Goal: Information Seeking & Learning: Learn about a topic

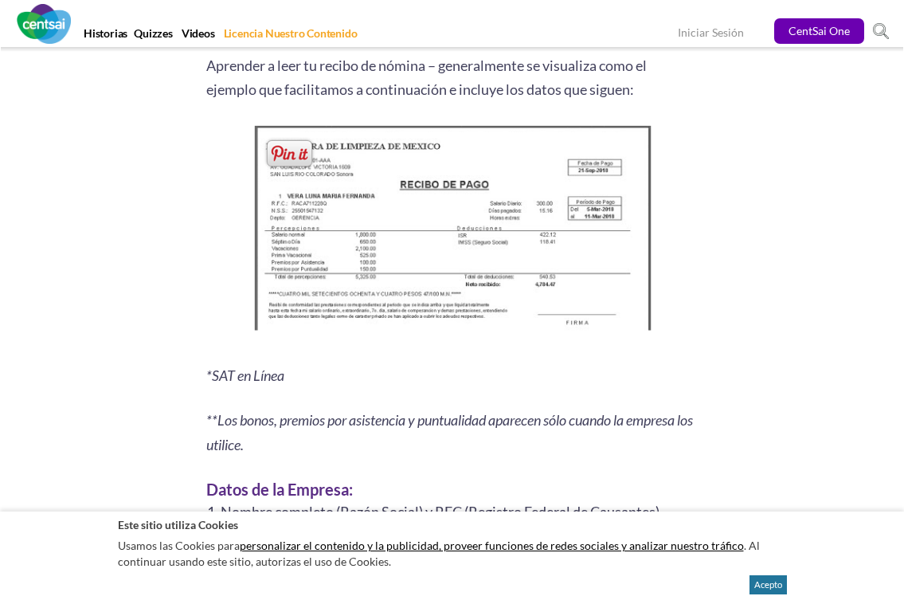
scroll to position [2151, 0]
click at [593, 291] on img at bounding box center [452, 232] width 409 height 222
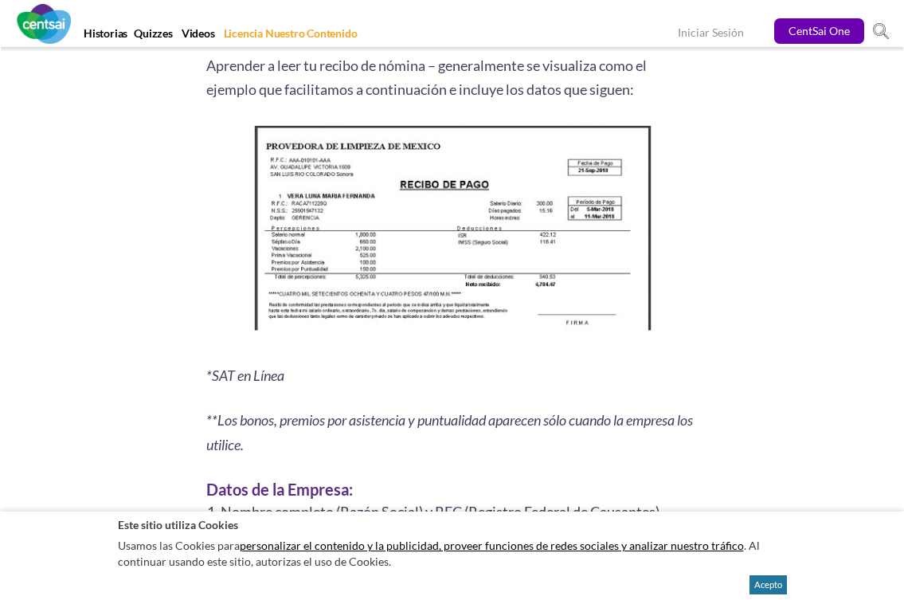
click at [731, 328] on div "Resumen de 6 segundos: [PERSON_NAME] leer tu recibo de nómina puede hacer la di…" at bounding box center [452, 533] width 773 height 4741
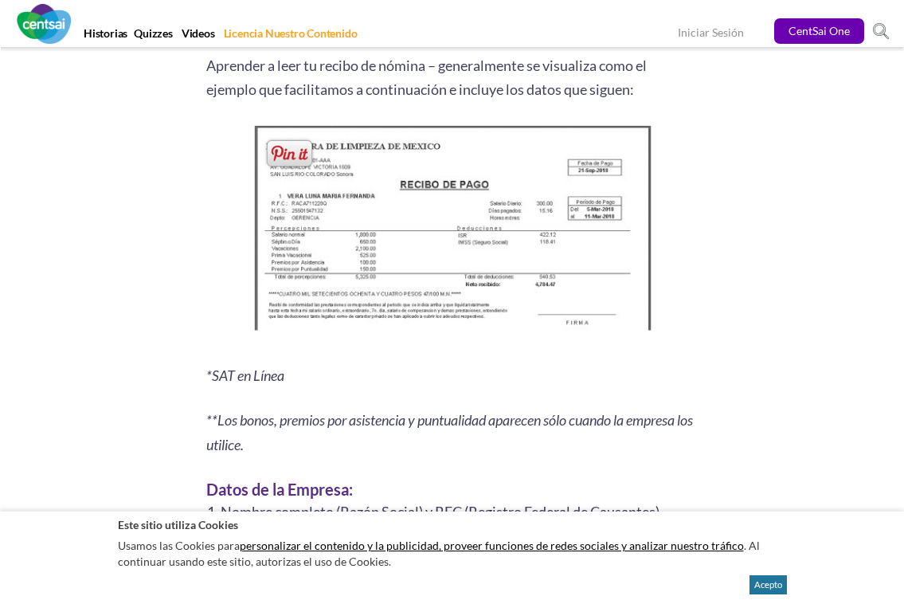
click at [527, 213] on img at bounding box center [452, 232] width 409 height 222
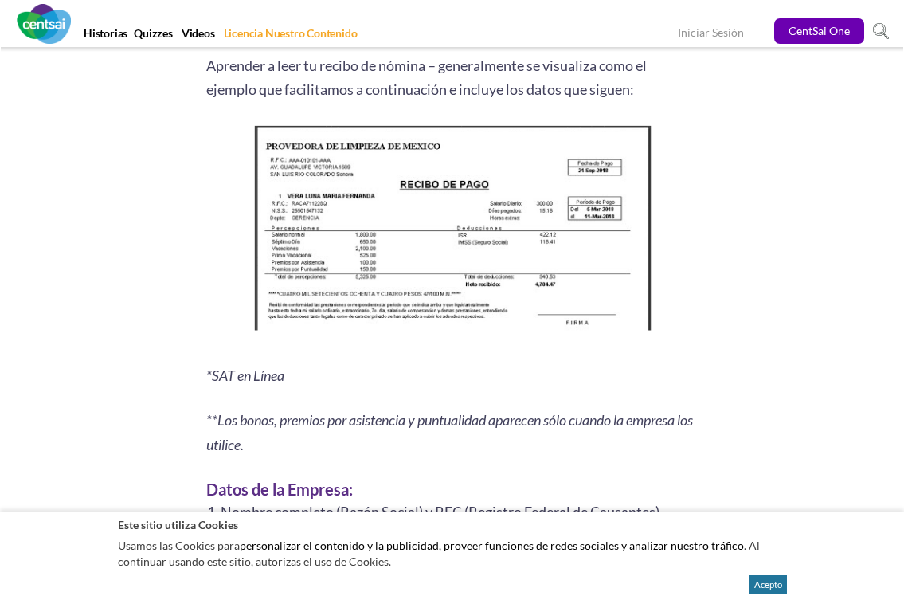
click at [886, 29] on span at bounding box center [882, 32] width 18 height 18
click at [886, 68] on section "Resumen de 6 segundos: Saber leer tu recibo de nómina puede hacer la diferencia…" at bounding box center [452, 539] width 904 height 4793
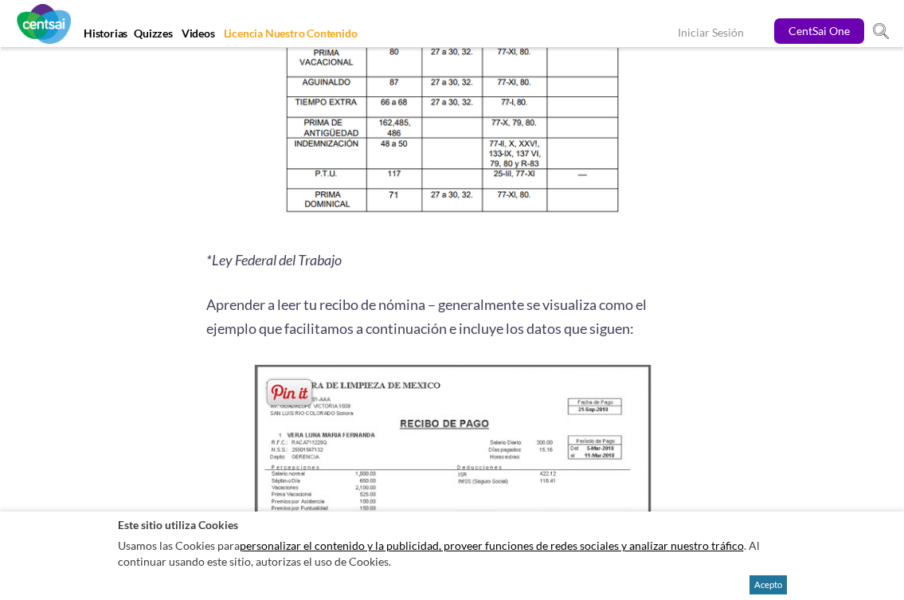
scroll to position [2071, 0]
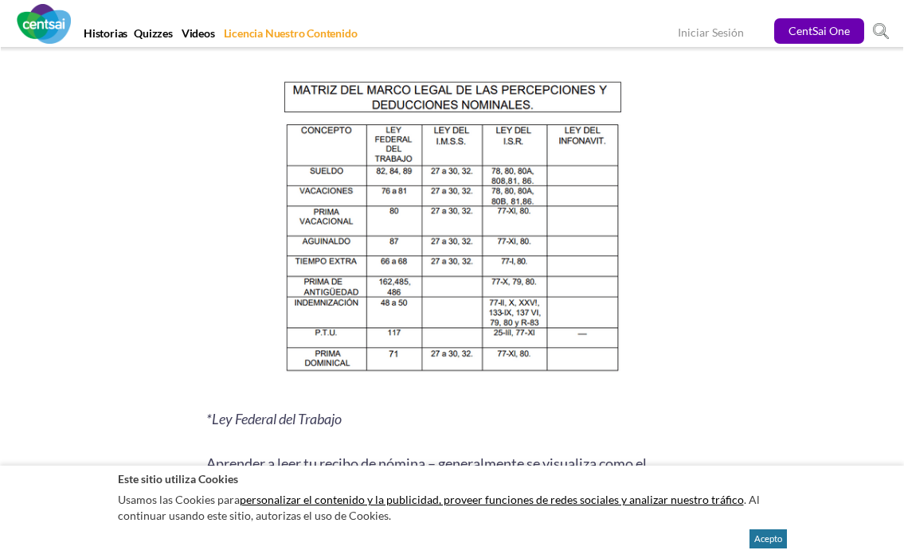
scroll to position [2071, 0]
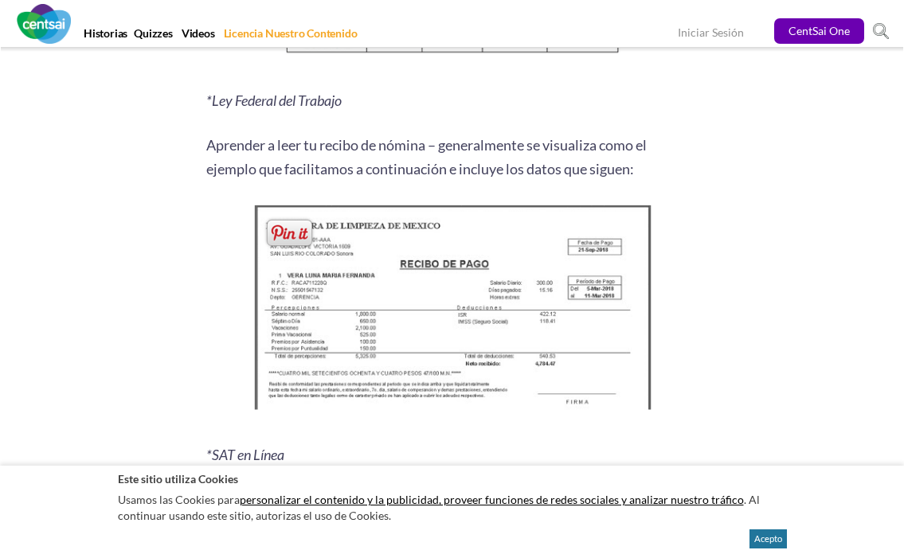
click at [652, 256] on img at bounding box center [452, 312] width 409 height 222
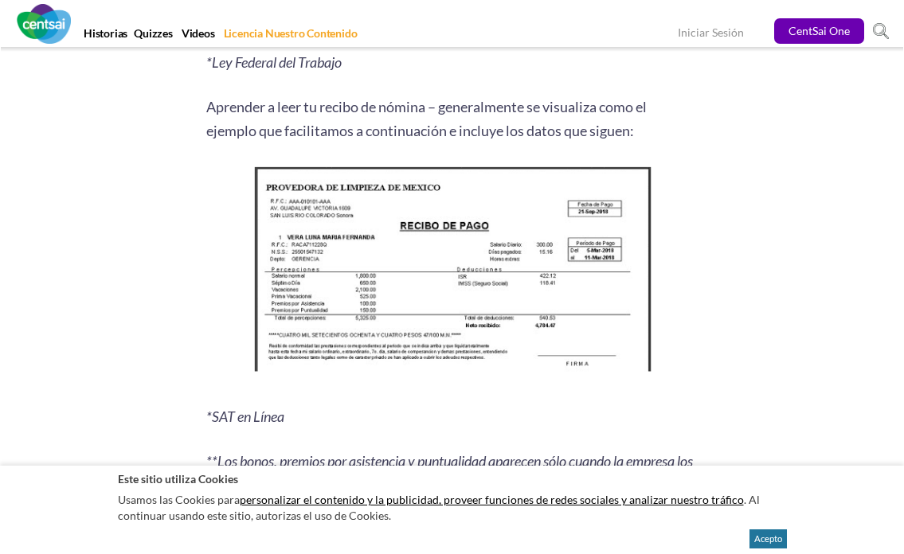
scroll to position [2151, 0]
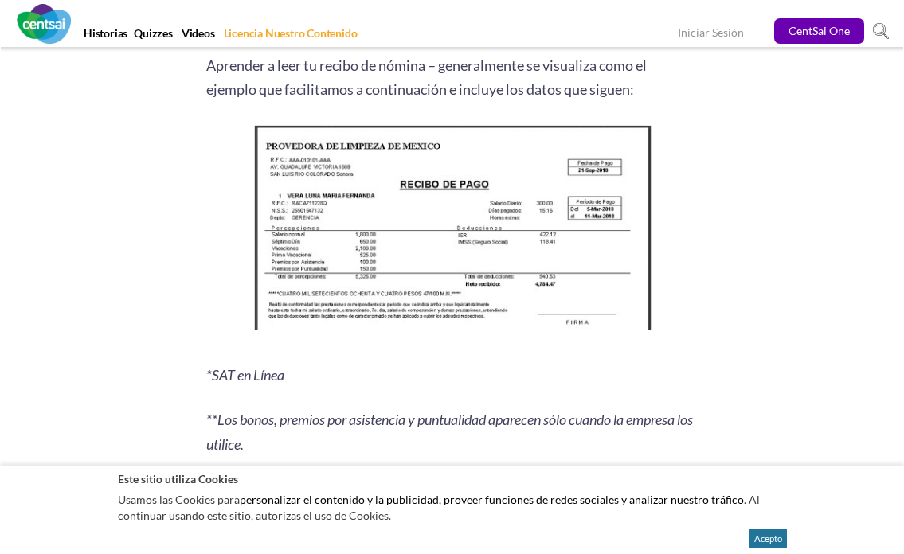
click at [787, 372] on div "Resumen de 6 segundos: [PERSON_NAME] leer tu recibo de nómina puede hacer la di…" at bounding box center [452, 533] width 773 height 4741
